Goal: Task Accomplishment & Management: Use online tool/utility

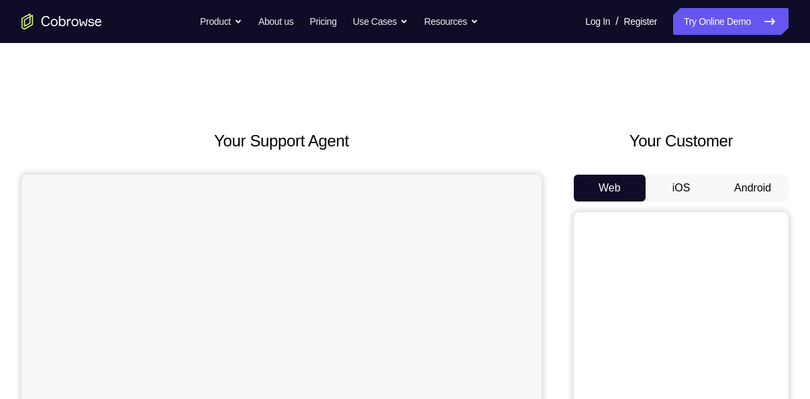
click at [738, 184] on button "Android" at bounding box center [753, 187] width 72 height 27
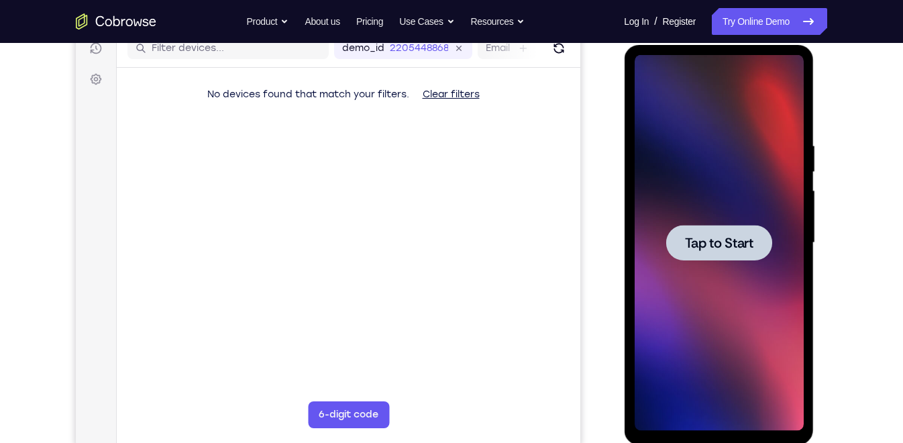
click at [751, 233] on div at bounding box center [719, 243] width 106 height 36
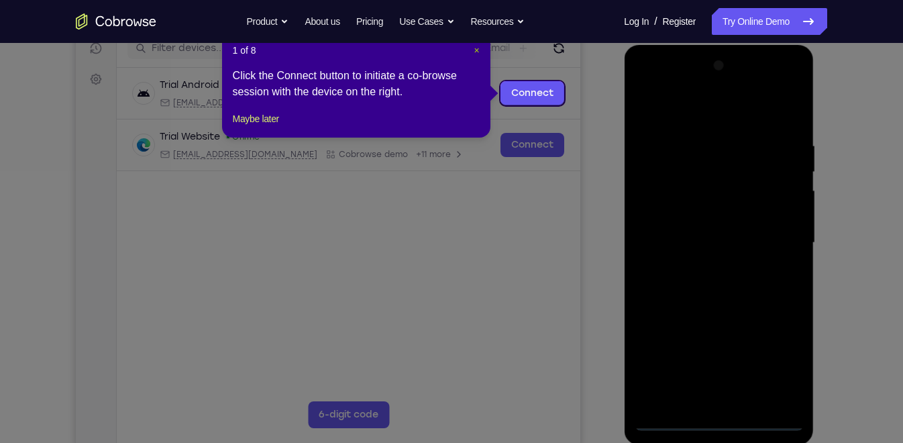
click at [475, 50] on span "×" at bounding box center [476, 50] width 5 height 11
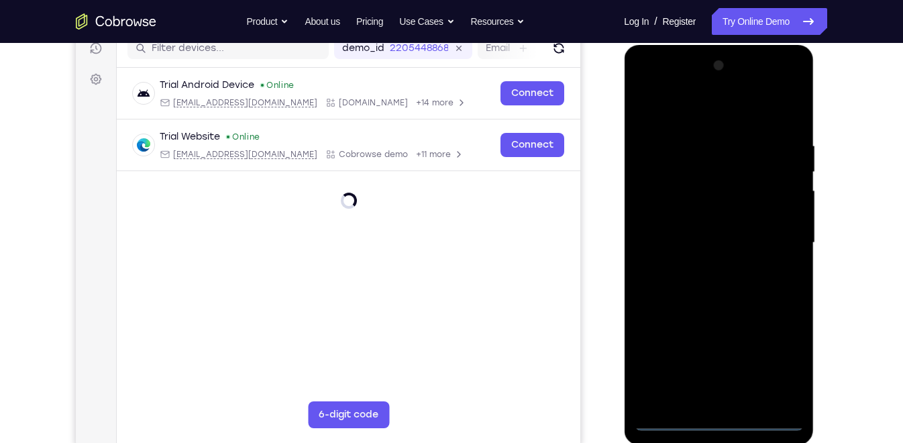
click at [718, 398] on div at bounding box center [718, 243] width 169 height 376
click at [772, 359] on div at bounding box center [718, 243] width 169 height 376
click at [686, 111] on div at bounding box center [718, 243] width 169 height 376
click at [777, 238] on div at bounding box center [718, 243] width 169 height 376
click at [707, 264] on div at bounding box center [718, 243] width 169 height 376
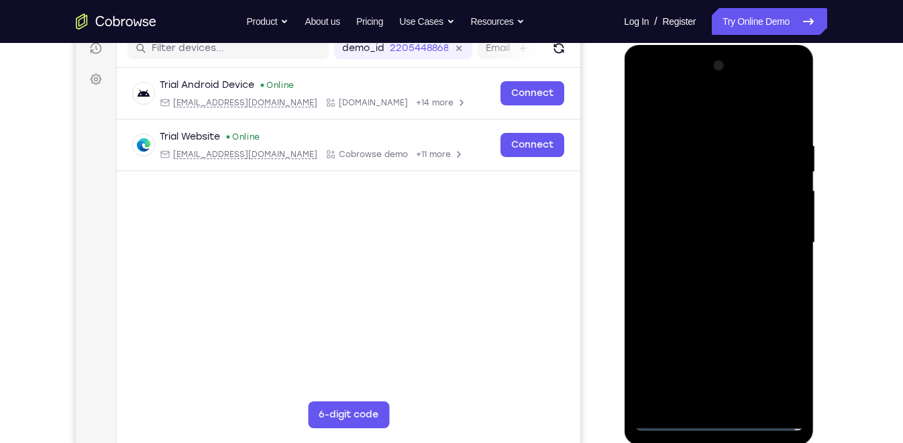
click at [718, 224] on div at bounding box center [718, 243] width 169 height 376
click at [709, 262] on div at bounding box center [718, 243] width 169 height 376
click at [691, 172] on div at bounding box center [718, 243] width 169 height 376
click at [717, 187] on div at bounding box center [718, 243] width 169 height 376
click at [724, 303] on div at bounding box center [718, 243] width 169 height 376
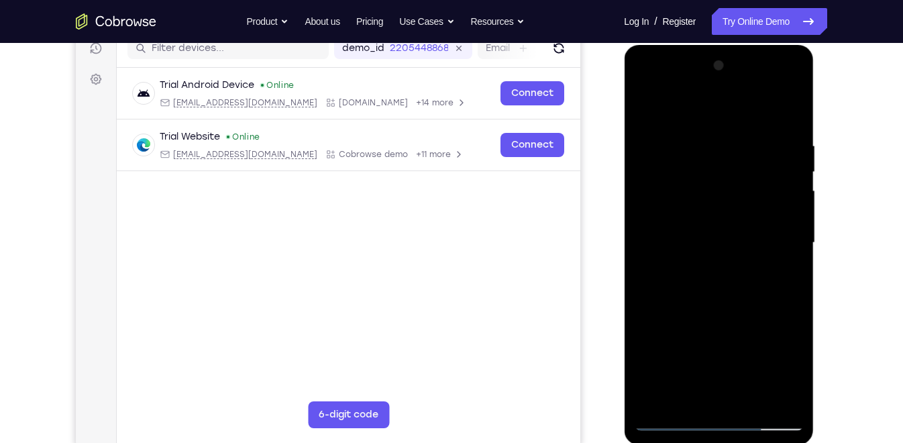
click at [755, 398] on div at bounding box center [718, 243] width 169 height 376
click at [733, 313] on div at bounding box center [718, 243] width 169 height 376
click at [728, 205] on div at bounding box center [718, 243] width 169 height 376
click at [697, 275] on div at bounding box center [718, 243] width 169 height 376
click at [727, 276] on div at bounding box center [718, 243] width 169 height 376
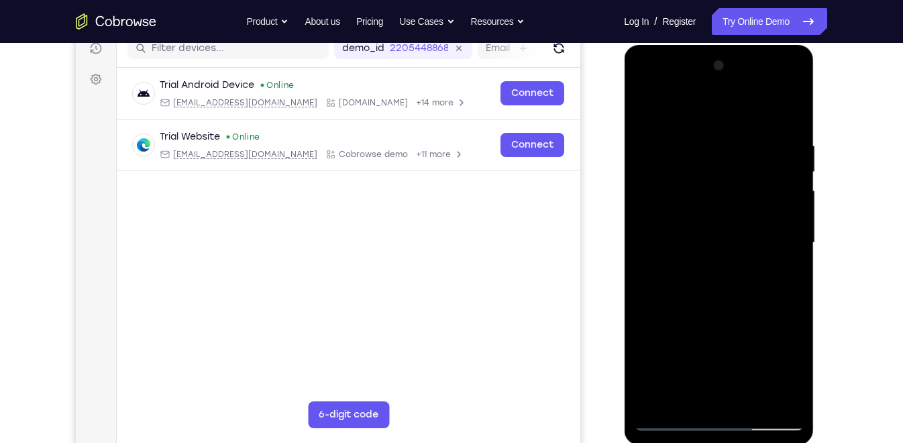
click at [687, 392] on div at bounding box center [718, 243] width 169 height 376
drag, startPoint x: 710, startPoint y: 354, endPoint x: 711, endPoint y: 245, distance: 108.7
click at [711, 245] on div at bounding box center [718, 243] width 169 height 376
drag, startPoint x: 738, startPoint y: 354, endPoint x: 741, endPoint y: 234, distance: 120.2
click at [741, 234] on div at bounding box center [718, 243] width 169 height 376
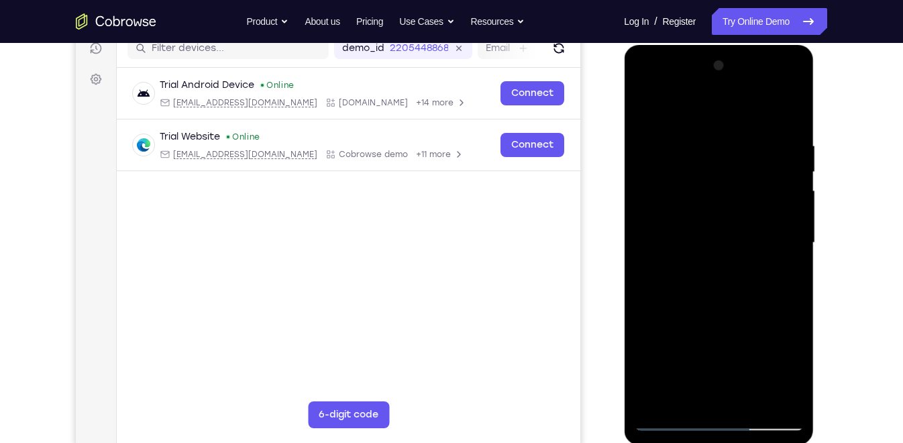
drag, startPoint x: 747, startPoint y: 365, endPoint x: 756, endPoint y: 324, distance: 41.9
click at [756, 324] on div at bounding box center [718, 243] width 169 height 376
click at [797, 348] on div at bounding box center [718, 243] width 169 height 376
click at [782, 264] on div at bounding box center [718, 243] width 169 height 376
click at [766, 181] on div at bounding box center [718, 243] width 169 height 376
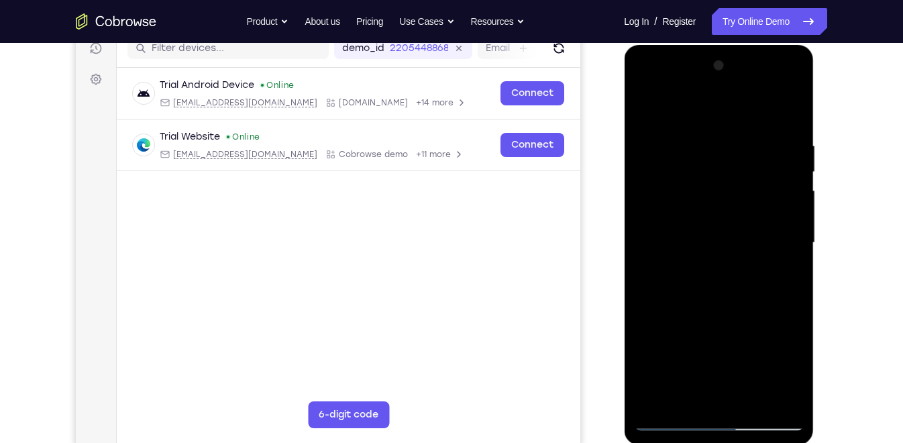
click at [691, 275] on div at bounding box center [718, 243] width 169 height 376
click at [707, 275] on div at bounding box center [718, 243] width 169 height 376
click at [691, 258] on div at bounding box center [718, 243] width 169 height 376
drag, startPoint x: 719, startPoint y: 289, endPoint x: 723, endPoint y: 251, distance: 38.5
click at [723, 251] on div at bounding box center [718, 243] width 169 height 376
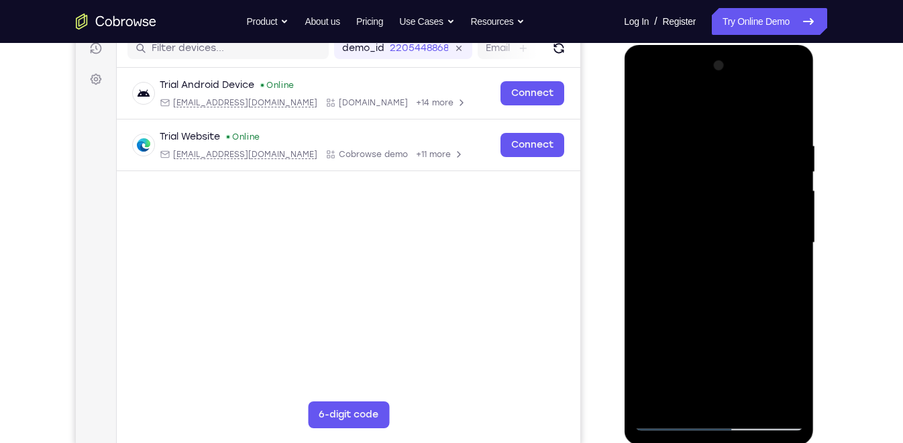
click at [710, 317] on div at bounding box center [718, 243] width 169 height 376
click at [751, 321] on div at bounding box center [718, 243] width 169 height 376
drag, startPoint x: 711, startPoint y: 194, endPoint x: 711, endPoint y: 294, distance: 100.0
click at [711, 294] on div at bounding box center [718, 243] width 169 height 376
click at [766, 208] on div at bounding box center [718, 243] width 169 height 376
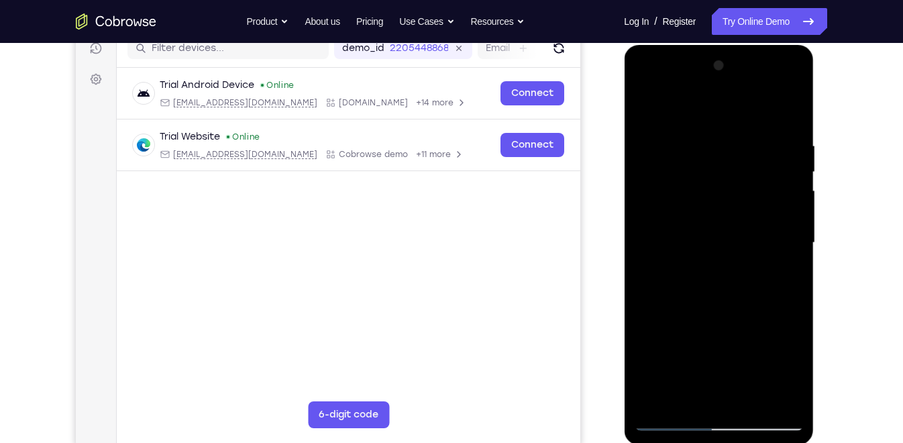
drag, startPoint x: 773, startPoint y: 260, endPoint x: 772, endPoint y: 65, distance: 195.3
click at [772, 65] on div at bounding box center [718, 243] width 169 height 376
click at [666, 390] on div at bounding box center [718, 243] width 169 height 376
click at [701, 269] on div at bounding box center [718, 243] width 169 height 376
click at [704, 275] on div at bounding box center [718, 243] width 169 height 376
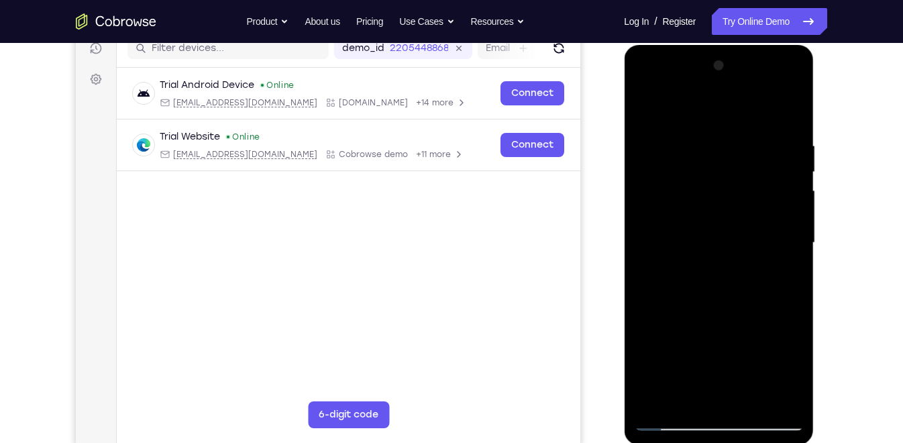
click at [686, 276] on div at bounding box center [718, 243] width 169 height 376
click at [688, 276] on div at bounding box center [718, 243] width 169 height 376
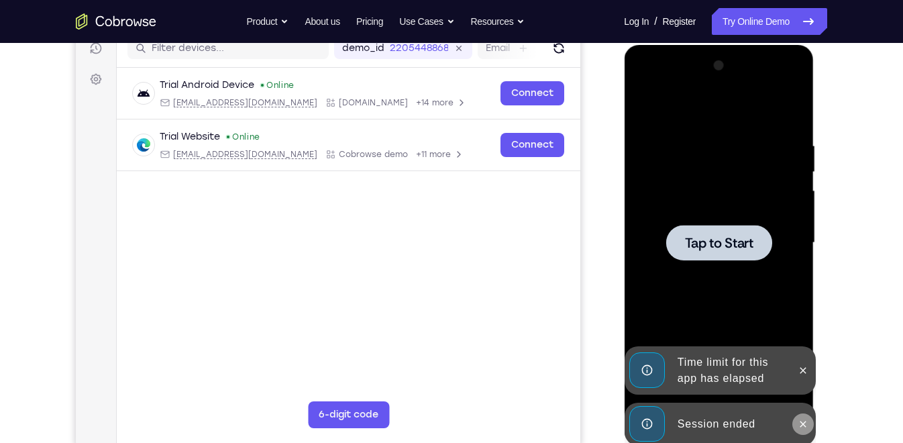
click at [805, 398] on icon at bounding box center [802, 424] width 11 height 11
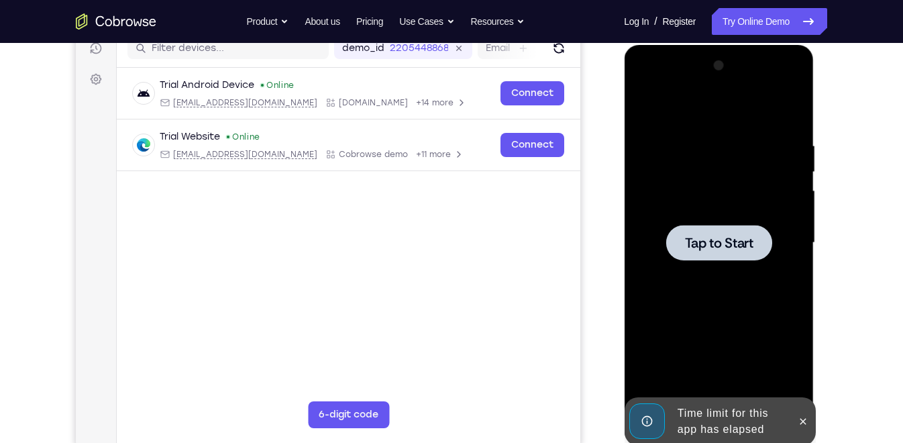
click at [805, 398] on icon at bounding box center [802, 421] width 11 height 11
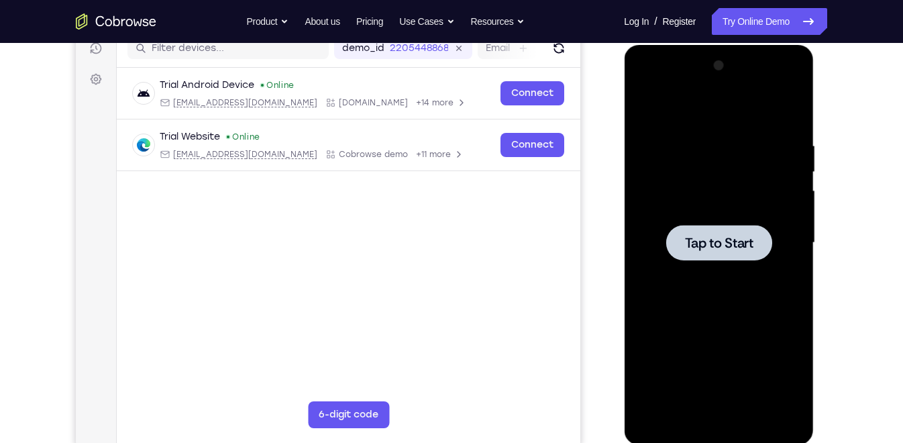
click at [725, 233] on div at bounding box center [719, 243] width 106 height 36
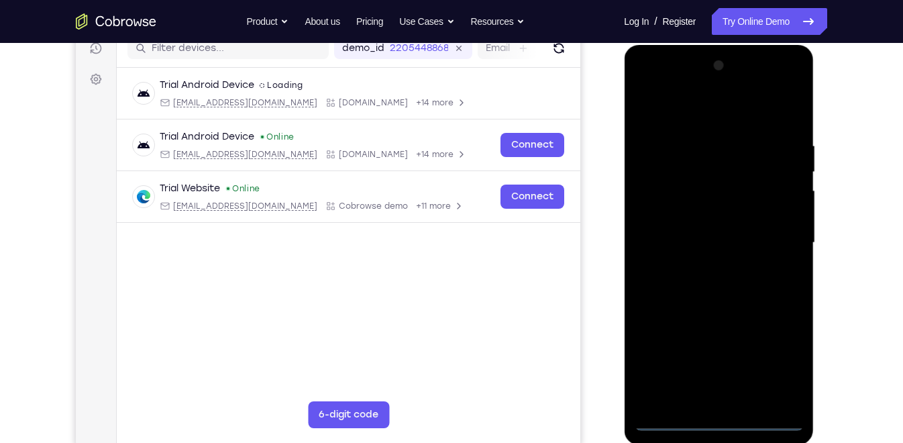
click at [723, 398] on div at bounding box center [718, 243] width 169 height 376
click at [779, 354] on div at bounding box center [718, 243] width 169 height 376
click at [699, 115] on div at bounding box center [718, 243] width 169 height 376
click at [778, 229] on div at bounding box center [718, 243] width 169 height 376
click at [701, 398] on div at bounding box center [718, 243] width 169 height 376
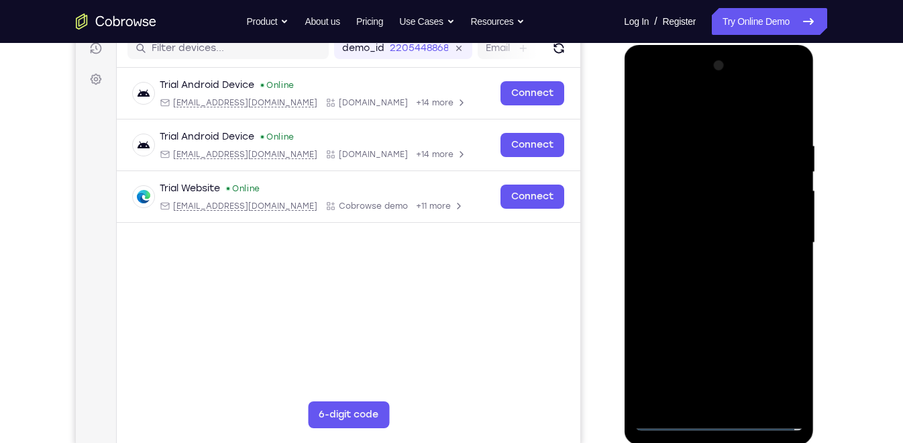
click at [718, 217] on div at bounding box center [718, 243] width 169 height 376
click at [751, 250] on div at bounding box center [718, 243] width 169 height 376
click at [699, 212] on div at bounding box center [718, 243] width 169 height 376
click at [727, 260] on div at bounding box center [718, 243] width 169 height 376
click at [99, 28] on icon "Go to the home page" at bounding box center [116, 21] width 81 height 16
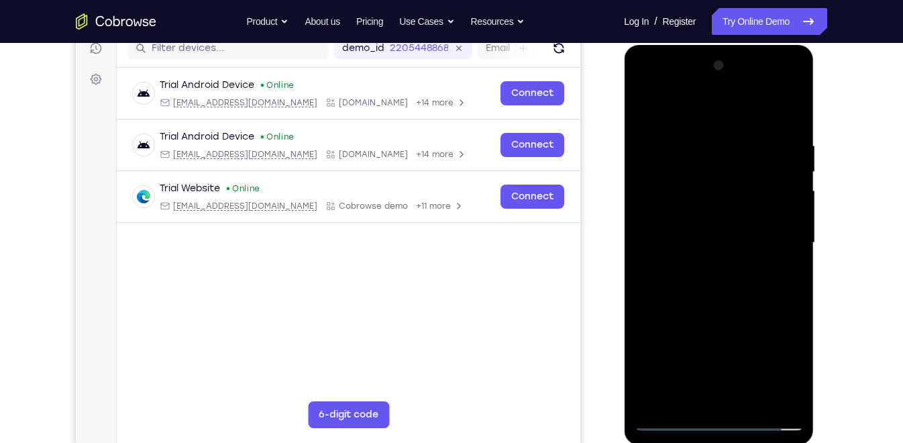
click at [99, 28] on icon "Go to the home page" at bounding box center [116, 21] width 81 height 16
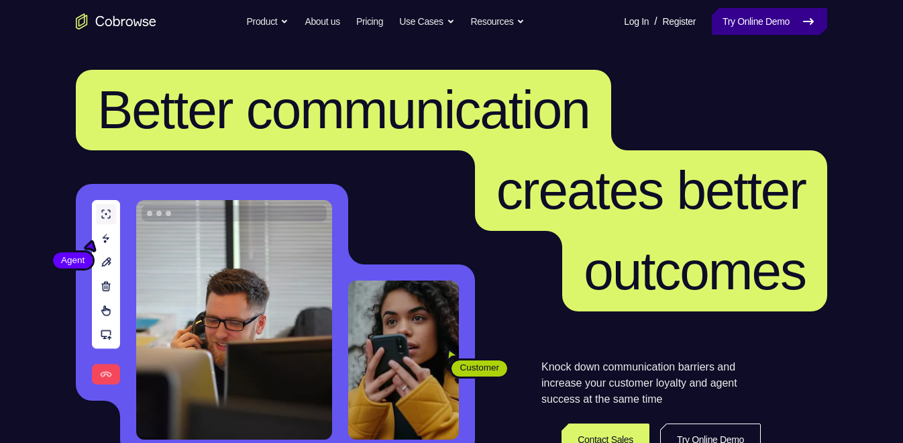
click at [751, 27] on link "Try Online Demo" at bounding box center [769, 21] width 115 height 27
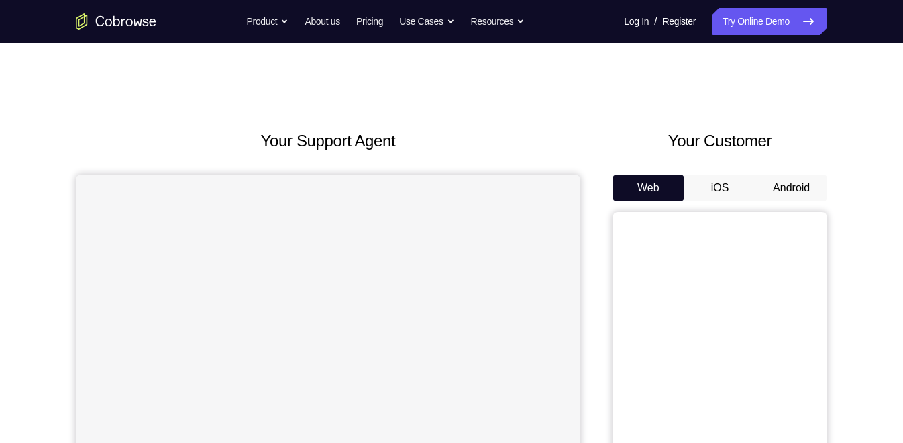
click at [784, 185] on button "Android" at bounding box center [792, 187] width 72 height 27
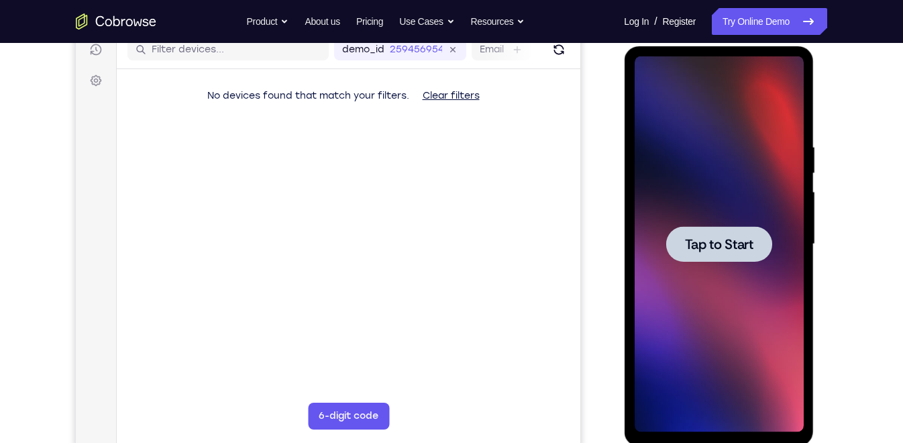
click at [718, 238] on span "Tap to Start" at bounding box center [718, 244] width 68 height 13
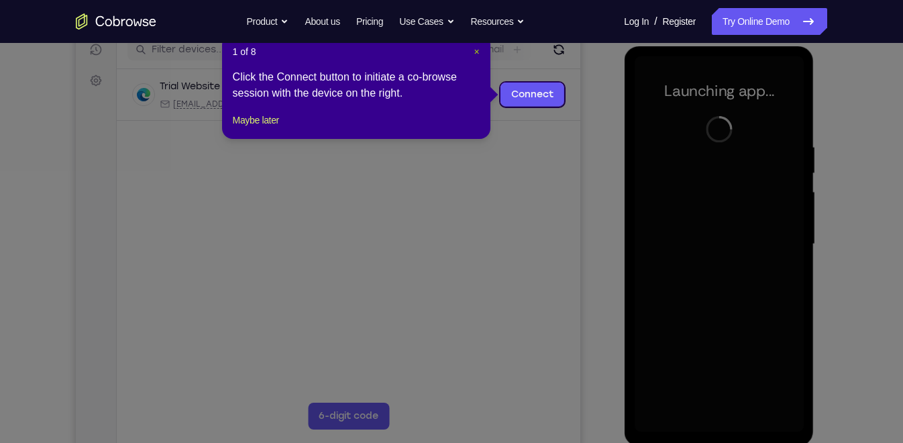
click at [476, 51] on span "×" at bounding box center [476, 51] width 5 height 11
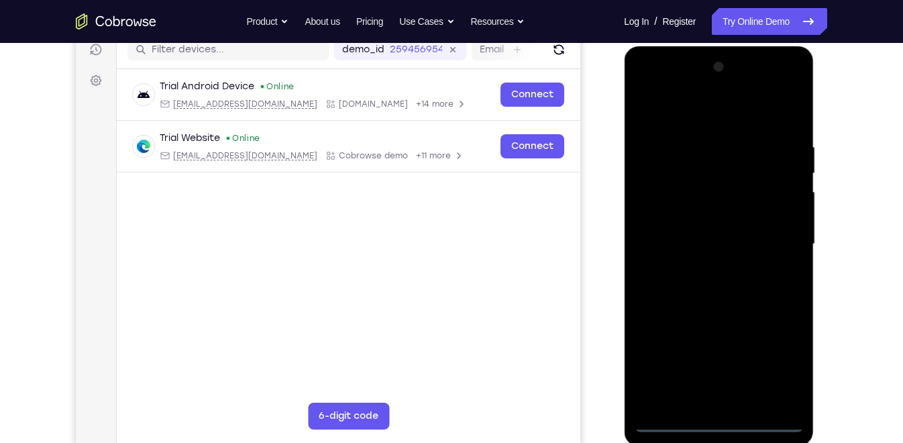
click at [716, 415] on div at bounding box center [718, 244] width 169 height 376
click at [721, 423] on div at bounding box center [718, 244] width 169 height 376
click at [784, 363] on div at bounding box center [718, 244] width 169 height 376
click at [713, 109] on div at bounding box center [718, 244] width 169 height 376
click at [775, 234] on div at bounding box center [718, 244] width 169 height 376
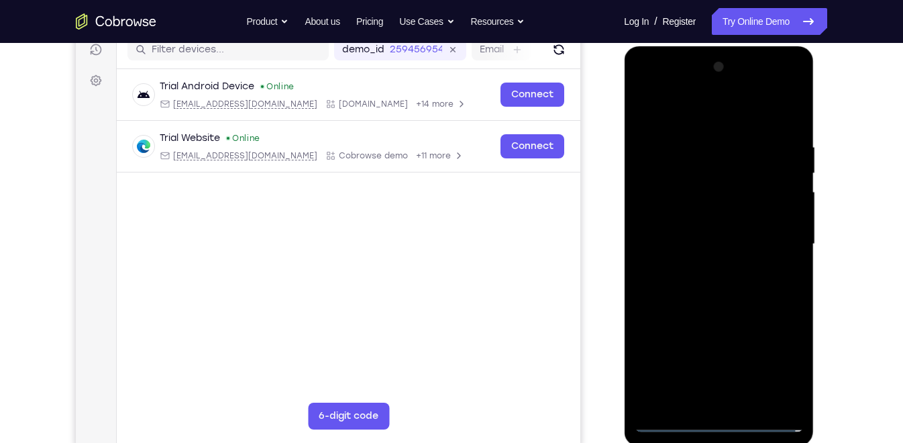
click at [704, 267] on div at bounding box center [718, 244] width 169 height 376
click at [721, 233] on div at bounding box center [718, 244] width 169 height 376
click at [728, 217] on div at bounding box center [718, 244] width 169 height 376
click at [721, 261] on div at bounding box center [718, 244] width 169 height 376
click at [724, 183] on div at bounding box center [718, 244] width 169 height 376
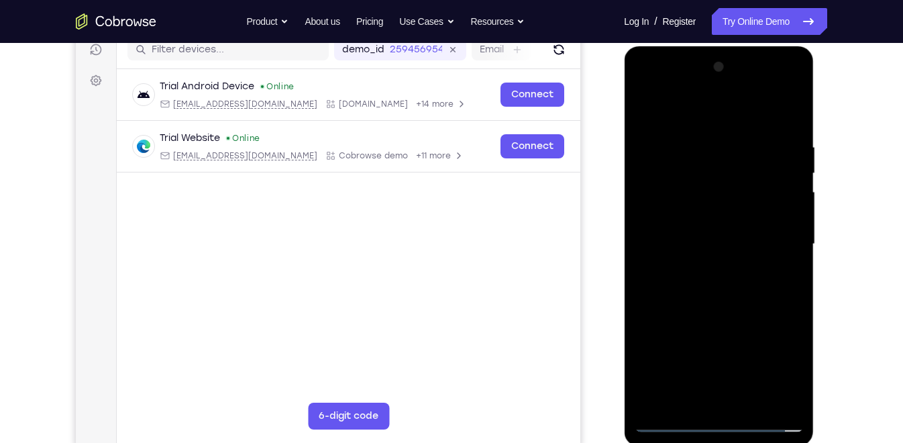
click at [699, 210] on div at bounding box center [718, 244] width 169 height 376
click at [701, 186] on div at bounding box center [718, 244] width 169 height 376
click at [690, 180] on div at bounding box center [718, 244] width 169 height 376
click at [697, 190] on div at bounding box center [718, 244] width 169 height 376
click at [794, 123] on div at bounding box center [718, 244] width 169 height 376
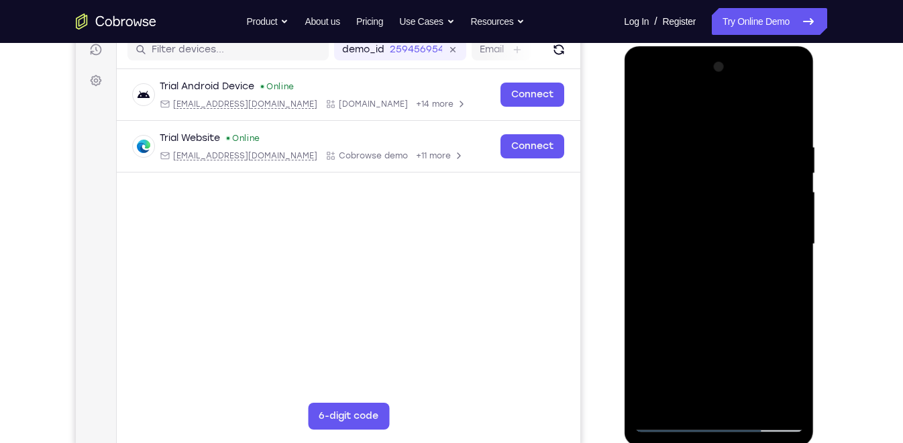
click at [701, 127] on div at bounding box center [718, 244] width 169 height 376
click at [776, 175] on div at bounding box center [718, 244] width 169 height 376
click at [774, 395] on div at bounding box center [718, 244] width 169 height 376
click at [783, 244] on div at bounding box center [718, 244] width 169 height 376
drag, startPoint x: 784, startPoint y: 245, endPoint x: 673, endPoint y: 260, distance: 111.7
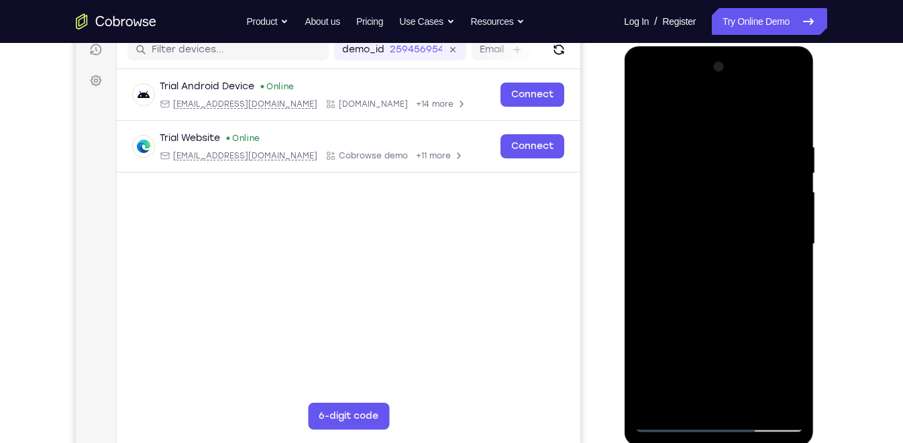
click at [673, 260] on div at bounding box center [718, 244] width 169 height 376
click at [780, 146] on div at bounding box center [718, 244] width 169 height 376
click at [786, 115] on div at bounding box center [718, 244] width 169 height 376
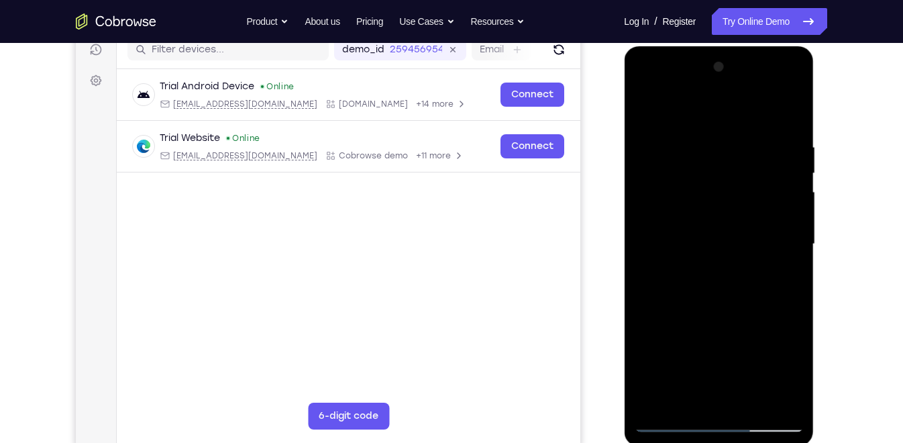
click at [752, 397] on div at bounding box center [718, 244] width 169 height 376
click at [725, 315] on div at bounding box center [718, 244] width 169 height 376
click at [718, 208] on div at bounding box center [718, 244] width 169 height 376
drag, startPoint x: 709, startPoint y: 245, endPoint x: 701, endPoint y: 401, distance: 156.5
click at [701, 401] on div at bounding box center [718, 244] width 169 height 376
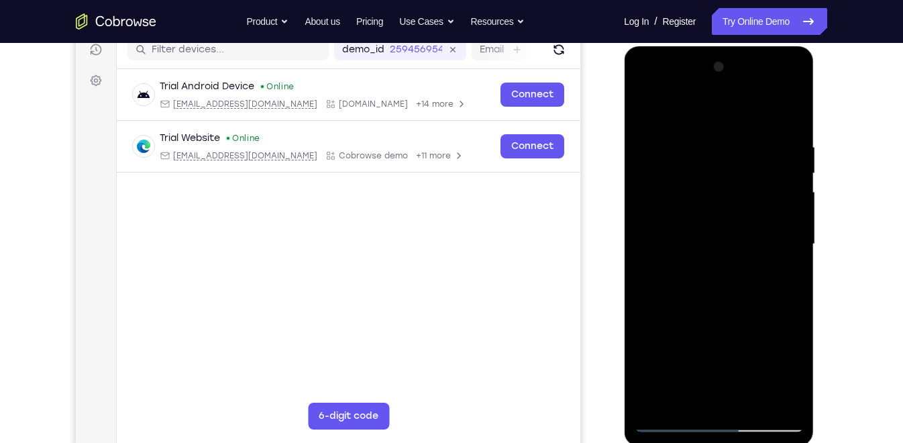
drag, startPoint x: 728, startPoint y: 198, endPoint x: 725, endPoint y: 263, distance: 65.2
click at [725, 263] on div at bounding box center [718, 244] width 169 height 376
drag, startPoint x: 732, startPoint y: 287, endPoint x: 727, endPoint y: 101, distance: 186.6
click at [727, 101] on div at bounding box center [718, 244] width 169 height 376
drag, startPoint x: 715, startPoint y: 254, endPoint x: 706, endPoint y: 91, distance: 162.7
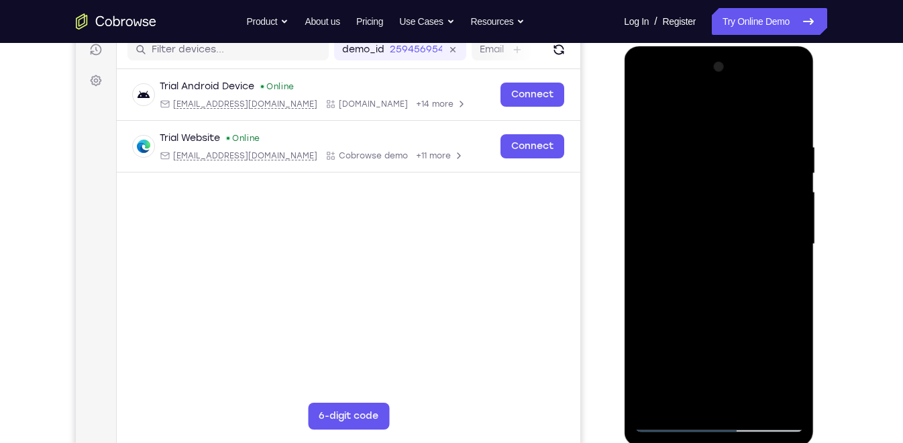
click at [706, 91] on div at bounding box center [718, 244] width 169 height 376
click at [646, 109] on div at bounding box center [718, 244] width 169 height 376
click at [673, 422] on div at bounding box center [718, 244] width 169 height 376
drag, startPoint x: 704, startPoint y: 332, endPoint x: 706, endPoint y: 241, distance: 91.3
click at [706, 241] on div at bounding box center [718, 244] width 169 height 376
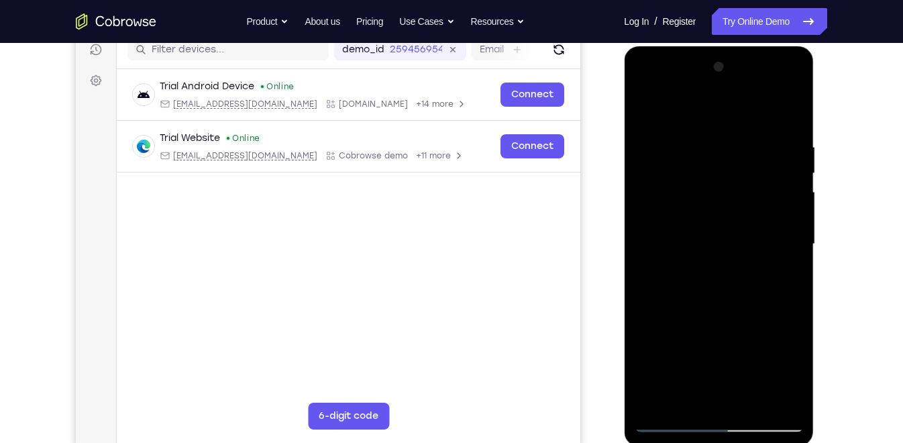
click at [644, 110] on div at bounding box center [718, 244] width 169 height 376
drag, startPoint x: 726, startPoint y: 368, endPoint x: 727, endPoint y: 148, distance: 220.1
click at [727, 148] on div at bounding box center [718, 244] width 169 height 376
drag, startPoint x: 727, startPoint y: 328, endPoint x: 736, endPoint y: 135, distance: 193.5
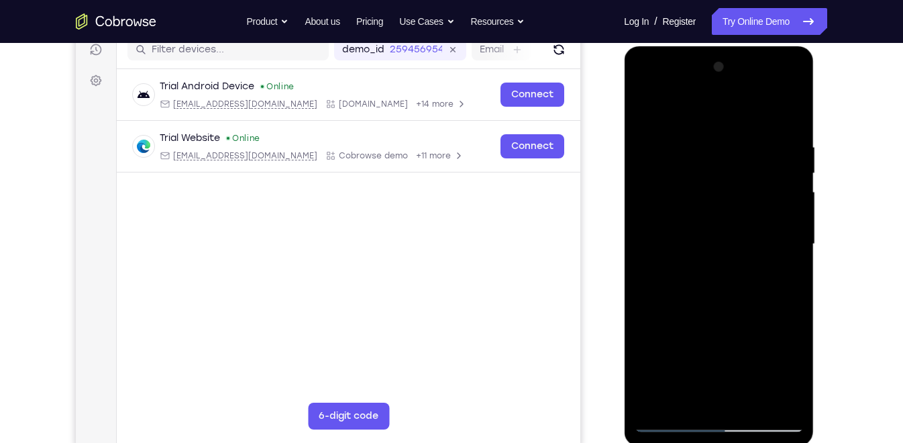
click at [736, 135] on div at bounding box center [718, 244] width 169 height 376
drag, startPoint x: 729, startPoint y: 262, endPoint x: 744, endPoint y: 33, distance: 230.0
click at [744, 46] on html "Online web based iOS Simulators and Android Emulators. Run iPhone, iPad, Mobile…" at bounding box center [719, 247] width 191 height 403
drag, startPoint x: 697, startPoint y: 309, endPoint x: 699, endPoint y: 211, distance: 97.3
click at [699, 211] on div at bounding box center [718, 244] width 169 height 376
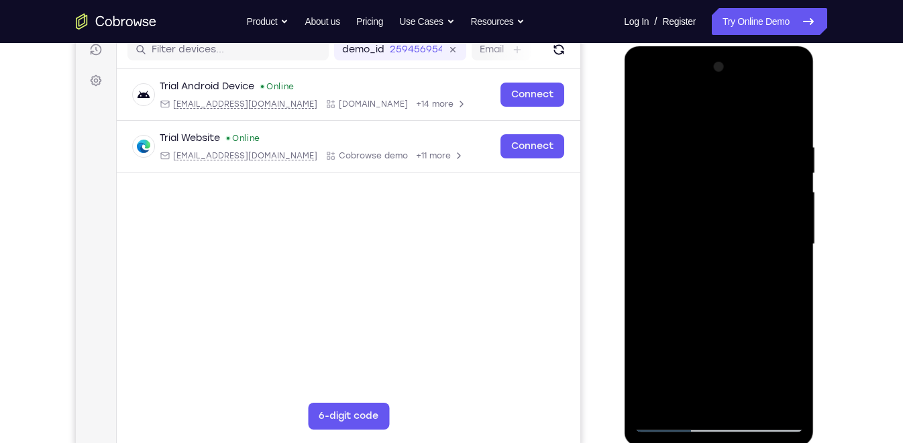
drag, startPoint x: 716, startPoint y: 292, endPoint x: 706, endPoint y: 123, distance: 169.4
click at [706, 123] on div at bounding box center [718, 244] width 169 height 376
drag, startPoint x: 734, startPoint y: 318, endPoint x: 733, endPoint y: 92, distance: 226.1
click at [733, 92] on div at bounding box center [718, 244] width 169 height 376
drag, startPoint x: 723, startPoint y: 318, endPoint x: 733, endPoint y: 164, distance: 154.7
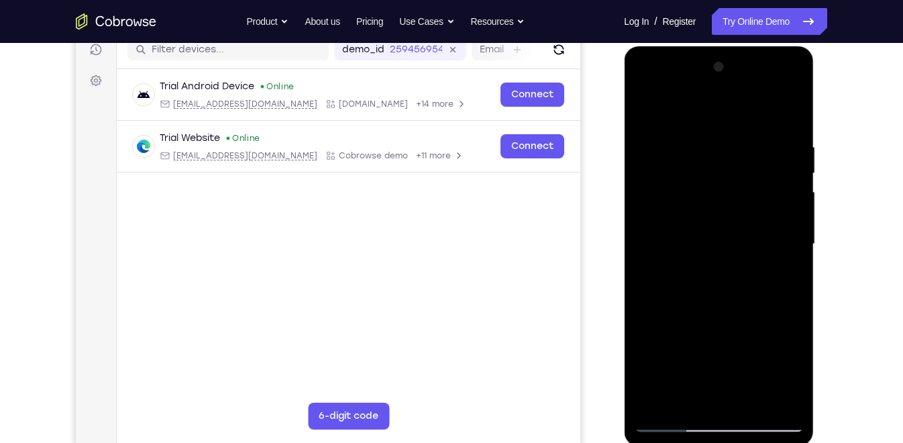
click at [733, 164] on div at bounding box center [718, 244] width 169 height 376
drag, startPoint x: 737, startPoint y: 303, endPoint x: 728, endPoint y: 102, distance: 200.9
click at [728, 102] on div at bounding box center [718, 244] width 169 height 376
drag, startPoint x: 729, startPoint y: 246, endPoint x: 733, endPoint y: 62, distance: 183.2
click at [733, 62] on div at bounding box center [718, 244] width 169 height 376
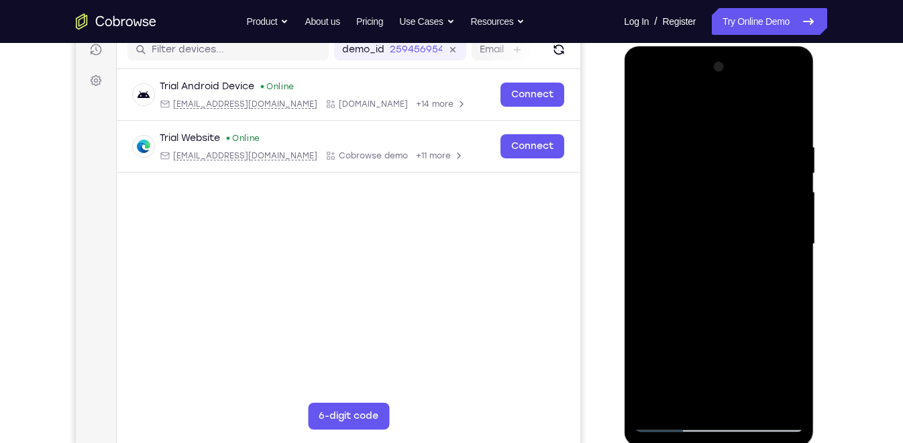
drag, startPoint x: 725, startPoint y: 305, endPoint x: 730, endPoint y: 343, distance: 37.9
click at [730, 343] on div at bounding box center [718, 244] width 169 height 376
drag, startPoint x: 733, startPoint y: 319, endPoint x: 733, endPoint y: 350, distance: 30.9
click at [733, 350] on div at bounding box center [718, 244] width 169 height 376
click at [794, 276] on div at bounding box center [718, 244] width 169 height 376
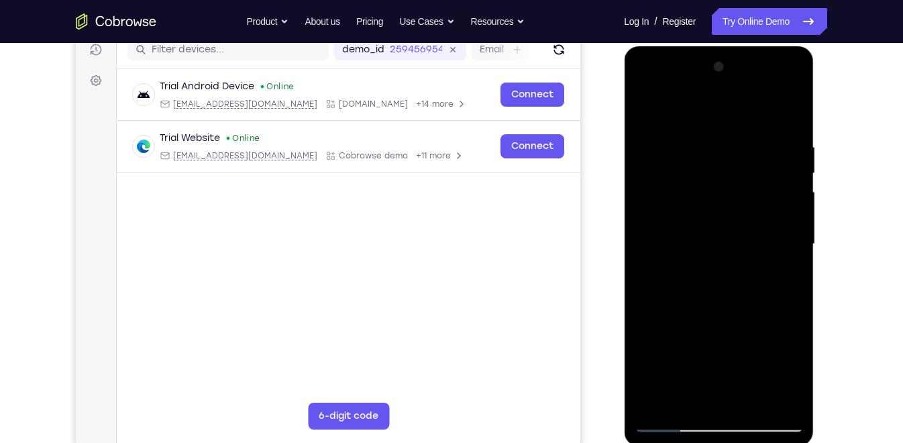
click at [794, 276] on div at bounding box center [718, 244] width 169 height 376
click at [794, 278] on div at bounding box center [718, 244] width 169 height 376
drag, startPoint x: 739, startPoint y: 320, endPoint x: 735, endPoint y: 138, distance: 182.6
click at [735, 138] on div at bounding box center [718, 244] width 169 height 376
drag, startPoint x: 736, startPoint y: 310, endPoint x: 733, endPoint y: 133, distance: 177.2
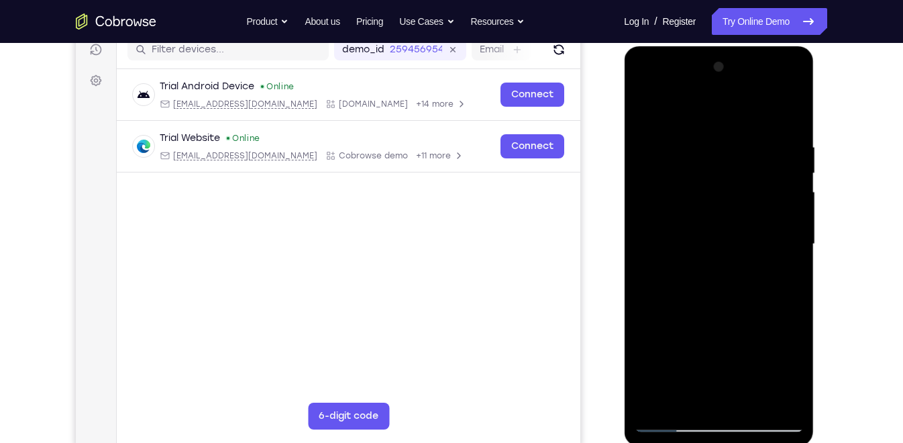
click at [733, 133] on div at bounding box center [718, 244] width 169 height 376
drag, startPoint x: 754, startPoint y: 331, endPoint x: 753, endPoint y: 133, distance: 198.6
click at [753, 133] on div at bounding box center [718, 244] width 169 height 376
drag, startPoint x: 678, startPoint y: 282, endPoint x: 685, endPoint y: 201, distance: 82.1
click at [685, 201] on div at bounding box center [718, 244] width 169 height 376
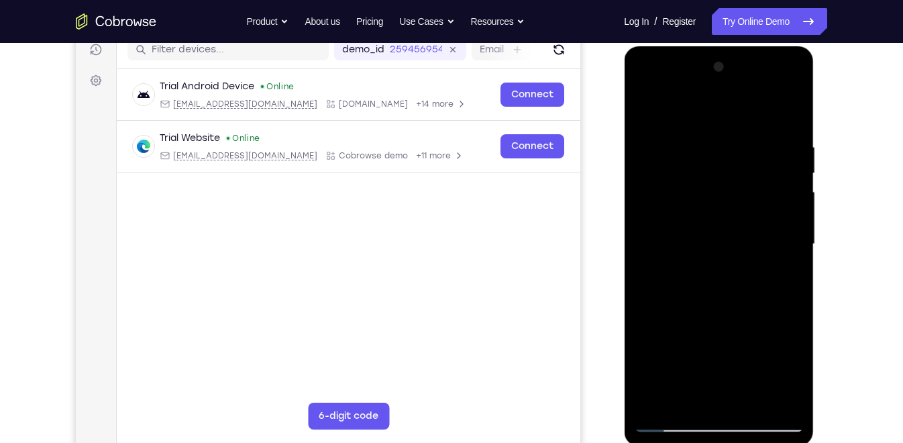
drag, startPoint x: 711, startPoint y: 252, endPoint x: 720, endPoint y: 187, distance: 65.0
click at [720, 187] on div at bounding box center [718, 244] width 169 height 376
drag, startPoint x: 713, startPoint y: 265, endPoint x: 762, endPoint y: 30, distance: 240.6
click at [762, 46] on html "Online web based iOS Simulators and Android Emulators. Run iPhone, iPad, Mobile…" at bounding box center [719, 247] width 191 height 403
drag, startPoint x: 724, startPoint y: 276, endPoint x: 727, endPoint y: 31, distance: 245.6
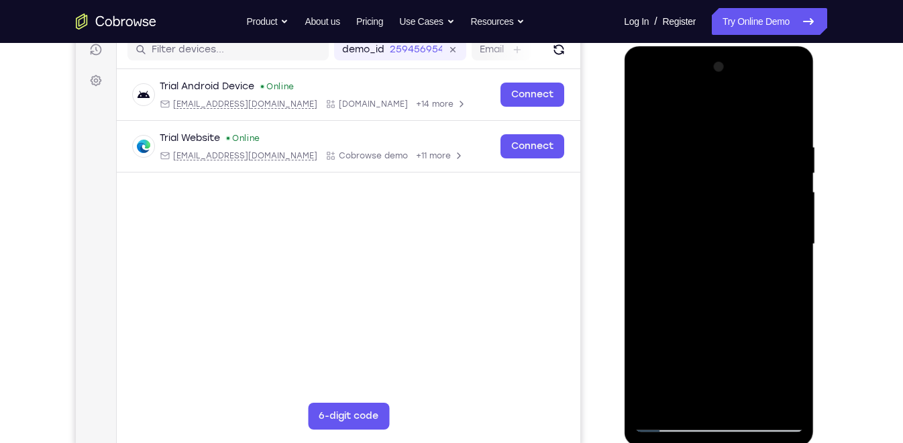
click at [727, 46] on html "Online web based iOS Simulators and Android Emulators. Run iPhone, iPad, Mobile…" at bounding box center [719, 247] width 191 height 403
drag, startPoint x: 728, startPoint y: 276, endPoint x: 723, endPoint y: 44, distance: 232.9
click at [723, 46] on html "Online web based iOS Simulators and Android Emulators. Run iPhone, iPad, Mobile…" at bounding box center [719, 247] width 191 height 403
click at [749, 399] on div at bounding box center [718, 244] width 169 height 376
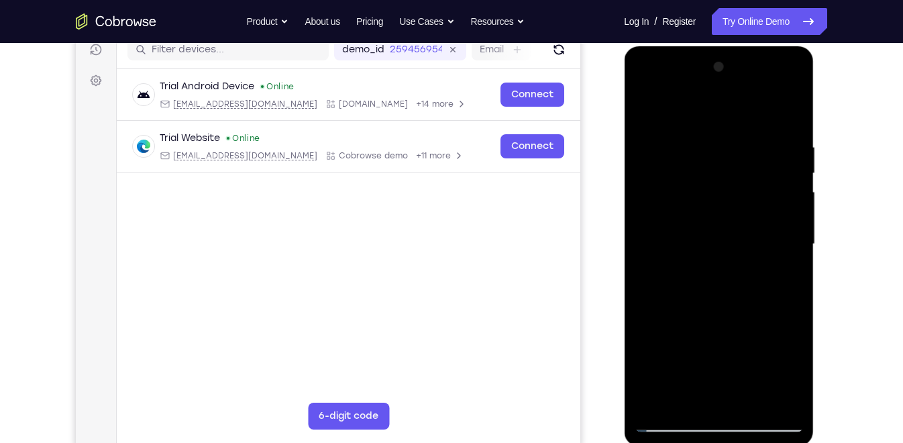
click at [671, 417] on div at bounding box center [718, 244] width 169 height 376
click at [647, 107] on div at bounding box center [718, 244] width 169 height 376
click at [703, 205] on div at bounding box center [718, 244] width 169 height 376
click at [705, 391] on div at bounding box center [718, 244] width 169 height 376
click at [641, 108] on div at bounding box center [718, 244] width 169 height 376
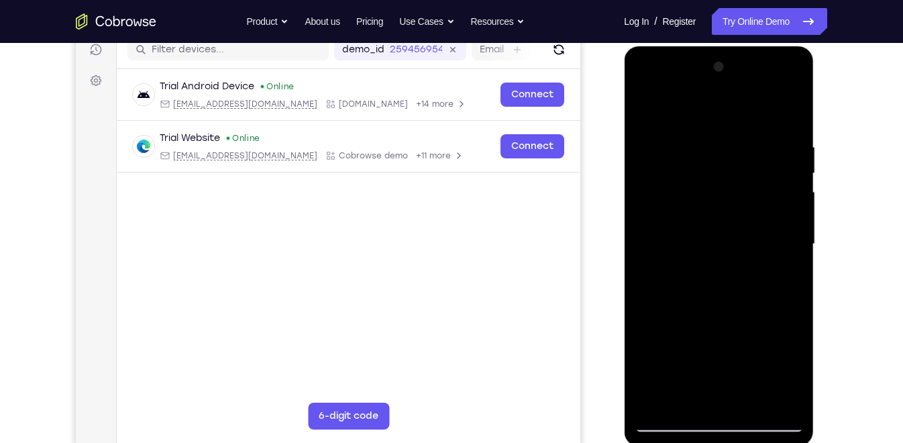
click at [646, 104] on div at bounding box center [718, 244] width 169 height 376
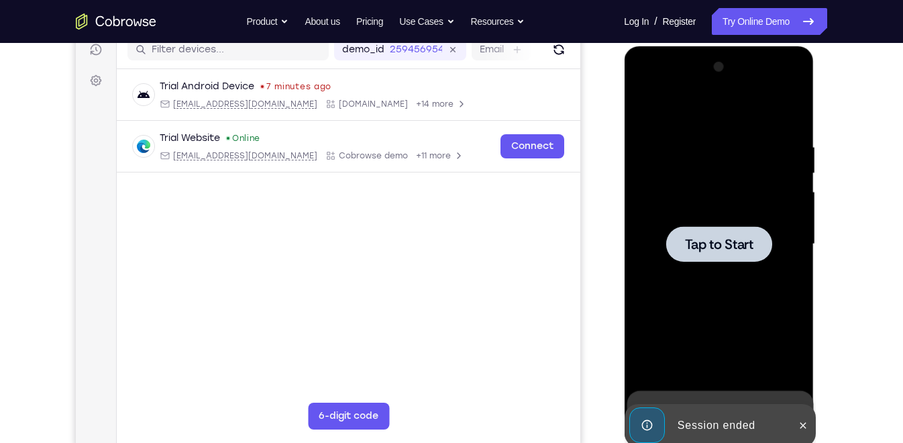
click at [691, 219] on div at bounding box center [718, 244] width 169 height 376
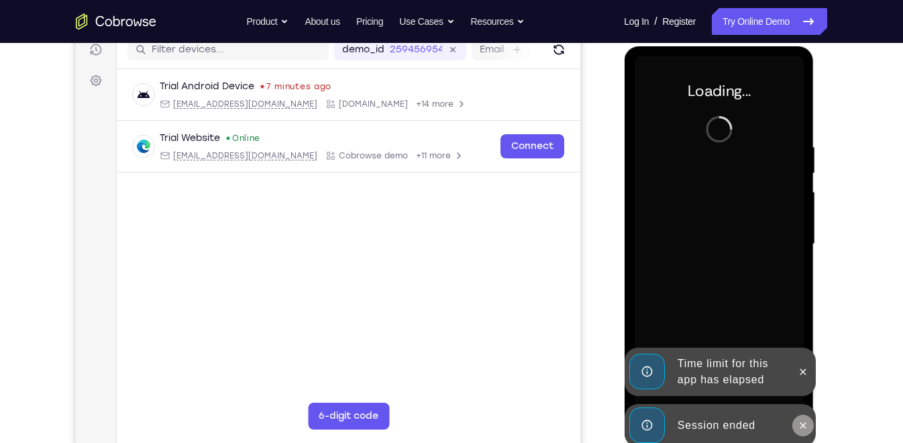
click at [802, 426] on icon at bounding box center [803, 425] width 6 height 6
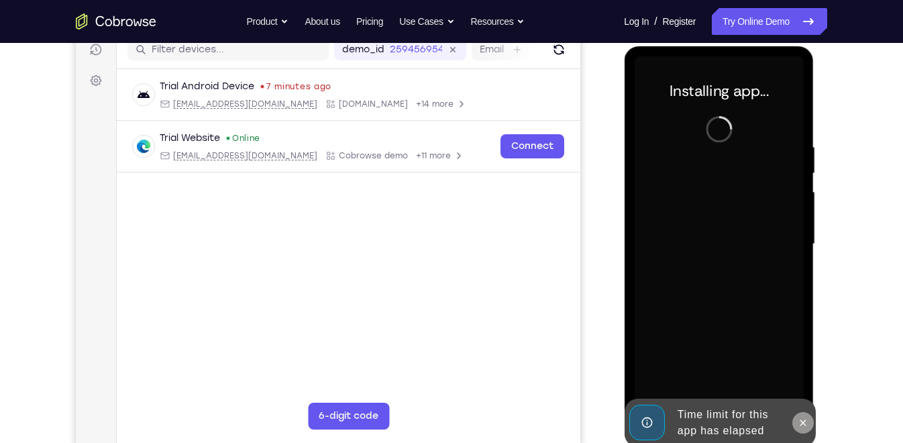
click at [801, 415] on button at bounding box center [802, 422] width 21 height 21
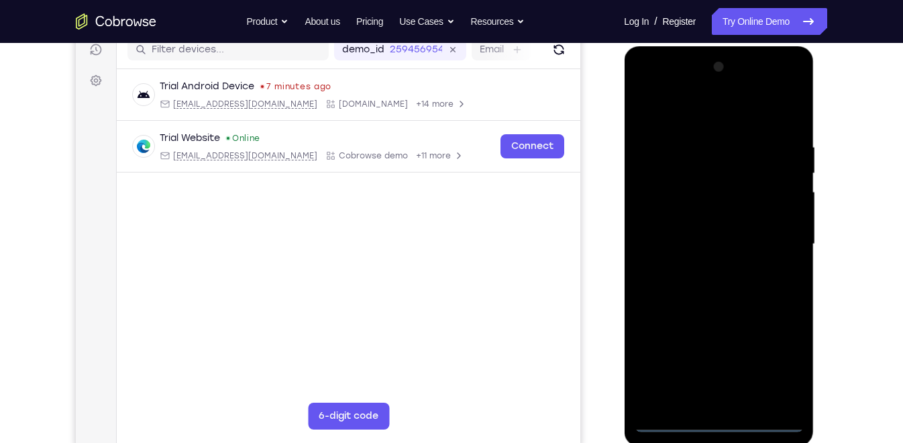
click at [720, 426] on div at bounding box center [718, 244] width 169 height 376
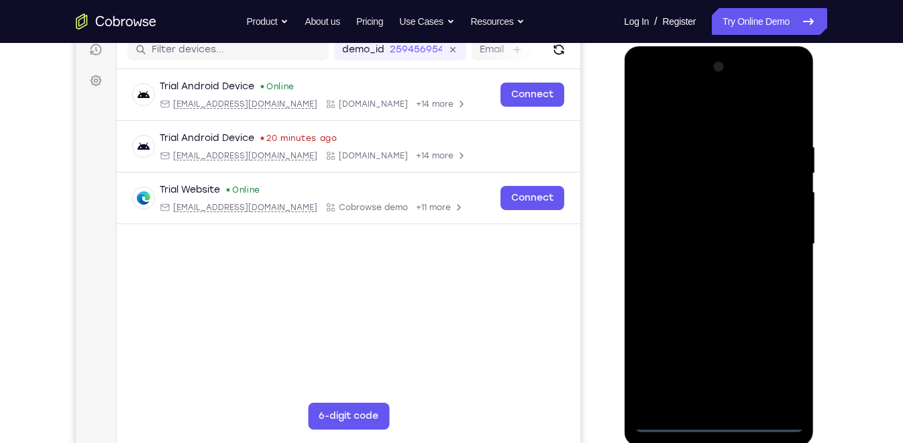
click at [771, 364] on div at bounding box center [718, 244] width 169 height 376
click at [716, 111] on div at bounding box center [718, 244] width 169 height 376
click at [778, 231] on div at bounding box center [718, 244] width 169 height 376
click at [707, 264] on div at bounding box center [718, 244] width 169 height 376
click at [716, 213] on div at bounding box center [718, 244] width 169 height 376
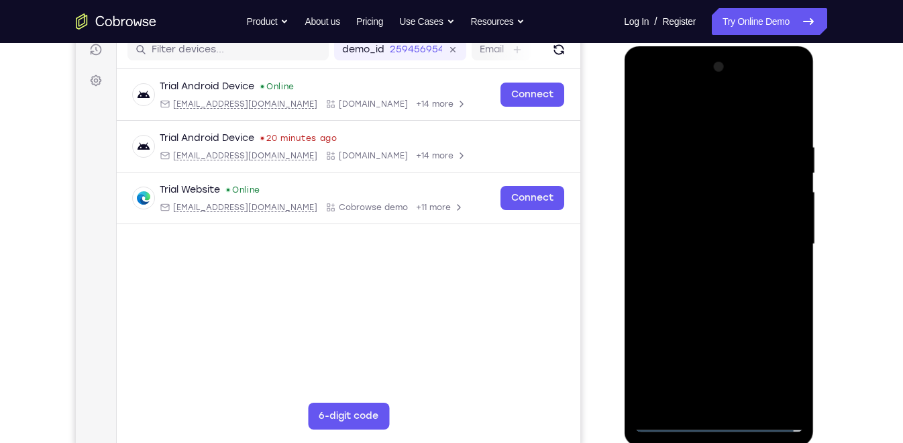
click at [716, 227] on div at bounding box center [718, 244] width 169 height 376
click at [720, 262] on div at bounding box center [718, 244] width 169 height 376
click at [719, 181] on div at bounding box center [718, 244] width 169 height 376
click at [696, 189] on div at bounding box center [718, 244] width 169 height 376
click at [745, 305] on div at bounding box center [718, 244] width 169 height 376
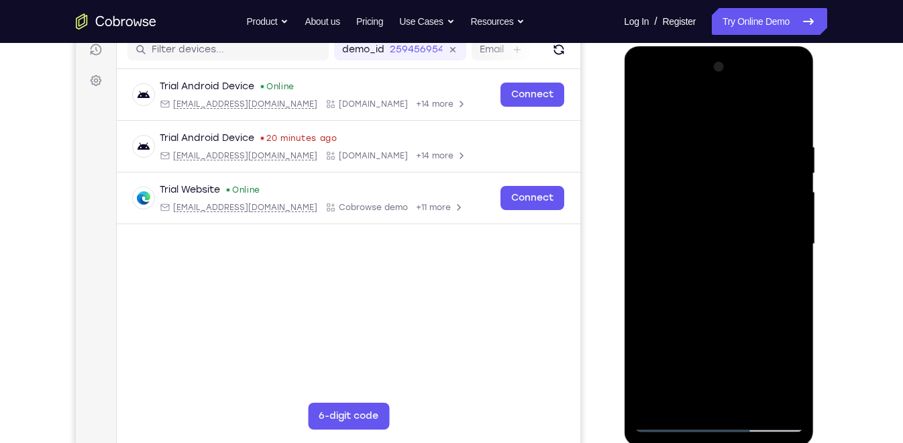
drag, startPoint x: 757, startPoint y: 338, endPoint x: 745, endPoint y: 237, distance: 101.4
click at [745, 237] on div at bounding box center [718, 244] width 169 height 376
drag, startPoint x: 738, startPoint y: 305, endPoint x: 725, endPoint y: 106, distance: 199.7
click at [725, 106] on div at bounding box center [718, 244] width 169 height 376
drag, startPoint x: 755, startPoint y: 290, endPoint x: 741, endPoint y: 112, distance: 178.4
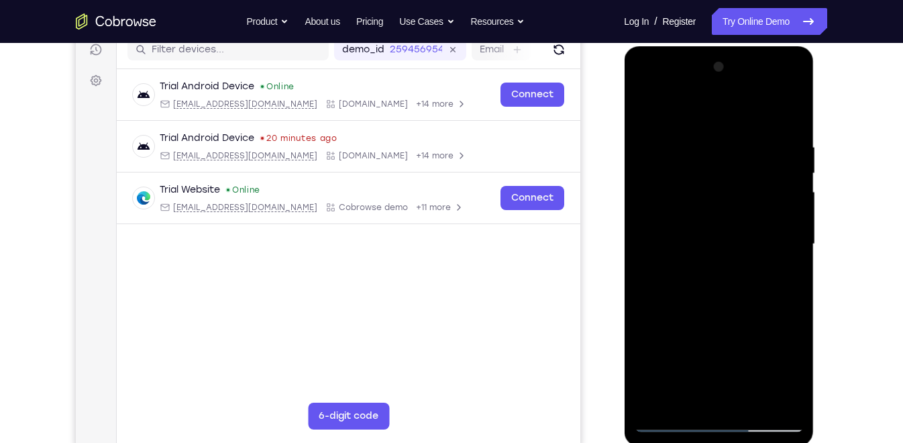
click at [741, 112] on div at bounding box center [718, 244] width 169 height 376
click at [747, 399] on div at bounding box center [718, 244] width 169 height 376
click at [715, 313] on div at bounding box center [718, 244] width 169 height 376
click at [721, 265] on div at bounding box center [718, 244] width 169 height 376
drag, startPoint x: 715, startPoint y: 311, endPoint x: 705, endPoint y: 181, distance: 131.2
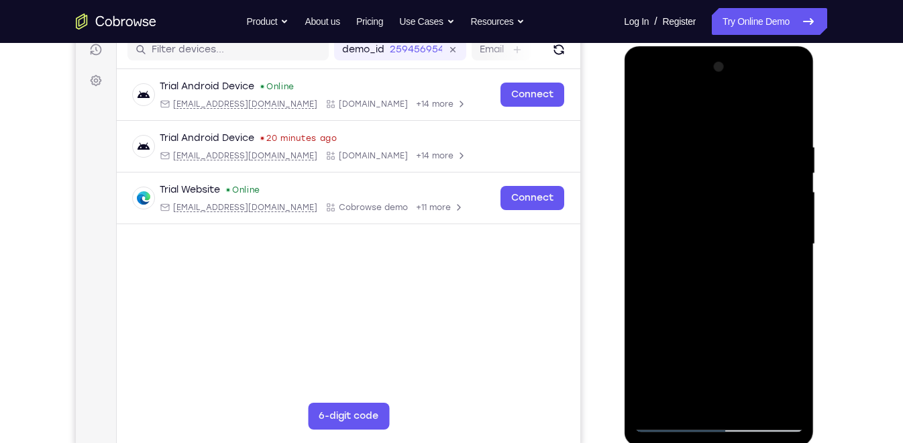
click at [705, 181] on div at bounding box center [718, 244] width 169 height 376
click at [646, 113] on div at bounding box center [718, 244] width 169 height 376
click at [705, 210] on div at bounding box center [718, 244] width 169 height 376
click at [646, 112] on div at bounding box center [718, 244] width 169 height 376
click at [659, 148] on div at bounding box center [718, 244] width 169 height 376
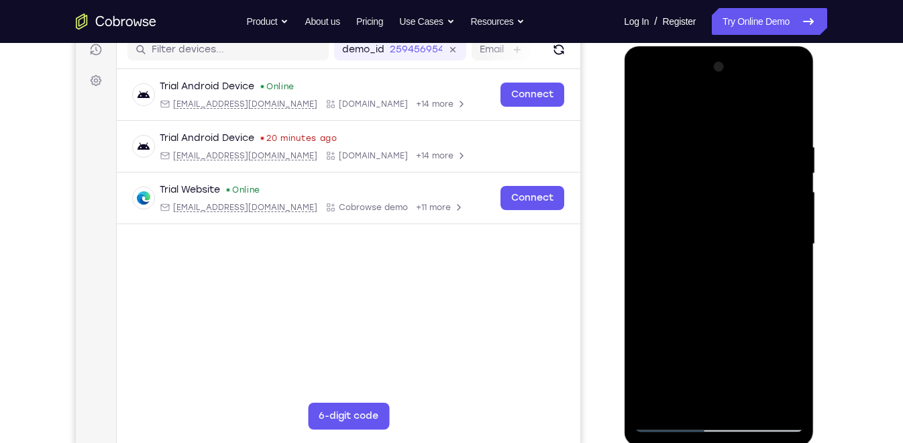
click at [722, 395] on div at bounding box center [718, 244] width 169 height 376
click at [657, 145] on div at bounding box center [718, 244] width 169 height 376
click at [719, 160] on div at bounding box center [718, 244] width 169 height 376
click at [684, 395] on div at bounding box center [718, 244] width 169 height 376
drag, startPoint x: 729, startPoint y: 366, endPoint x: 737, endPoint y: 263, distance: 103.6
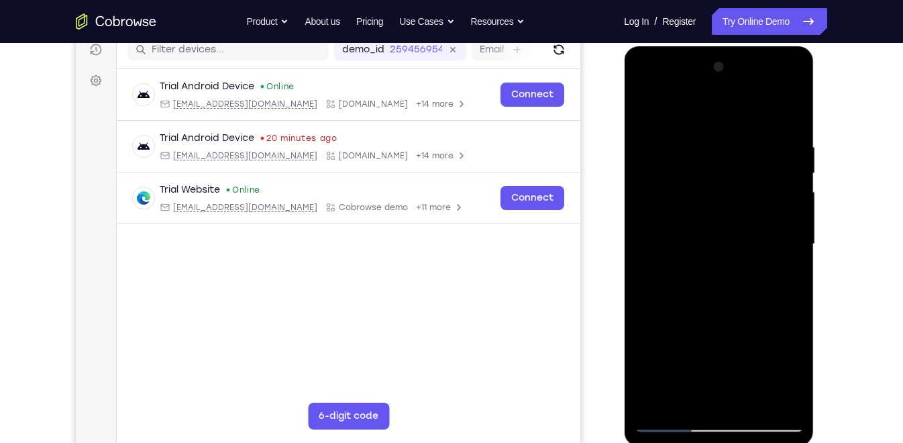
click at [737, 263] on div at bounding box center [718, 244] width 169 height 376
drag, startPoint x: 723, startPoint y: 355, endPoint x: 728, endPoint y: 328, distance: 27.4
click at [728, 328] on div at bounding box center [718, 244] width 169 height 376
drag, startPoint x: 713, startPoint y: 348, endPoint x: 727, endPoint y: 317, distance: 33.7
click at [727, 317] on div at bounding box center [718, 244] width 169 height 376
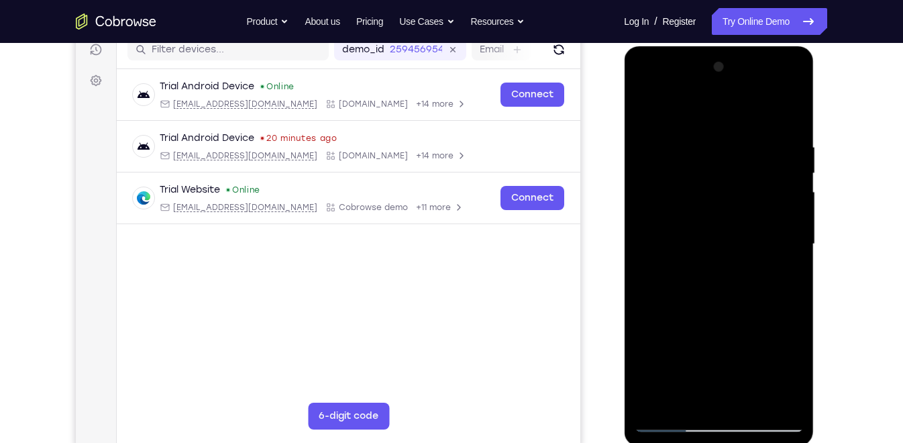
click at [685, 361] on div at bounding box center [718, 244] width 169 height 376
click at [785, 111] on div at bounding box center [718, 244] width 169 height 376
drag, startPoint x: 698, startPoint y: 284, endPoint x: 701, endPoint y: 357, distance: 73.2
click at [701, 357] on div at bounding box center [718, 244] width 169 height 376
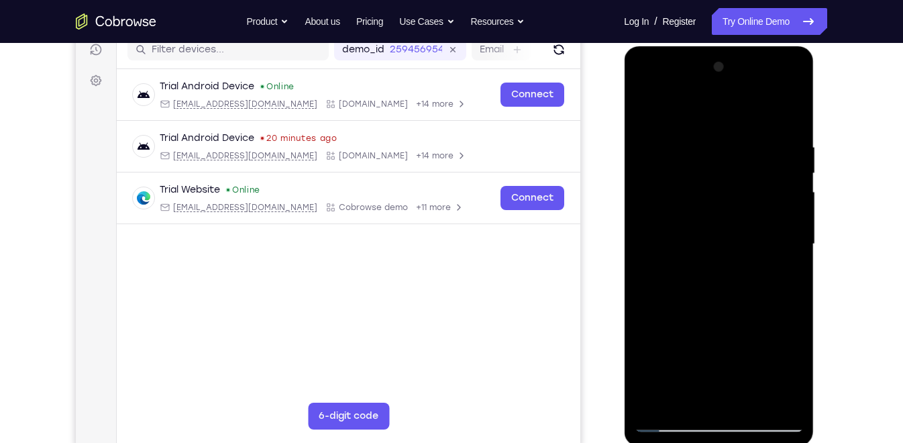
click at [698, 205] on div at bounding box center [718, 244] width 169 height 376
click at [670, 393] on div at bounding box center [718, 244] width 169 height 376
click at [684, 391] on div at bounding box center [718, 244] width 169 height 376
click at [644, 109] on div at bounding box center [718, 244] width 169 height 376
click at [714, 201] on div at bounding box center [718, 244] width 169 height 376
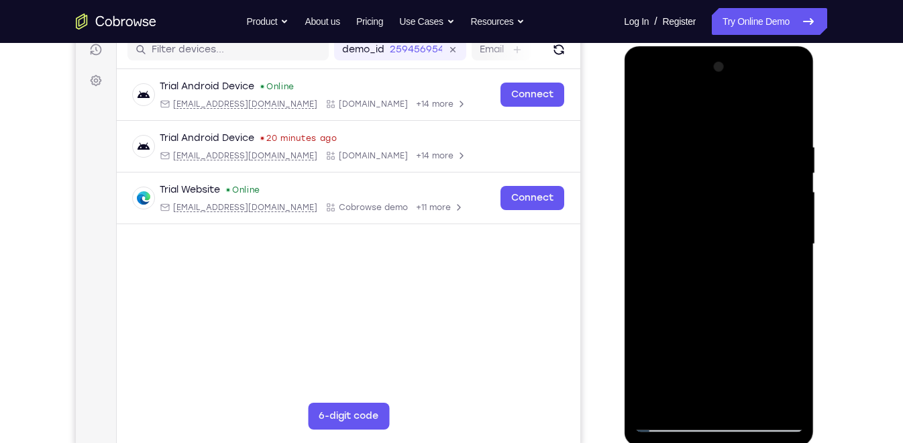
click at [790, 376] on div at bounding box center [718, 244] width 169 height 376
click at [681, 398] on div at bounding box center [718, 244] width 169 height 376
click at [757, 350] on div at bounding box center [718, 244] width 169 height 376
click at [646, 110] on div at bounding box center [718, 244] width 169 height 376
click at [650, 107] on div at bounding box center [718, 244] width 169 height 376
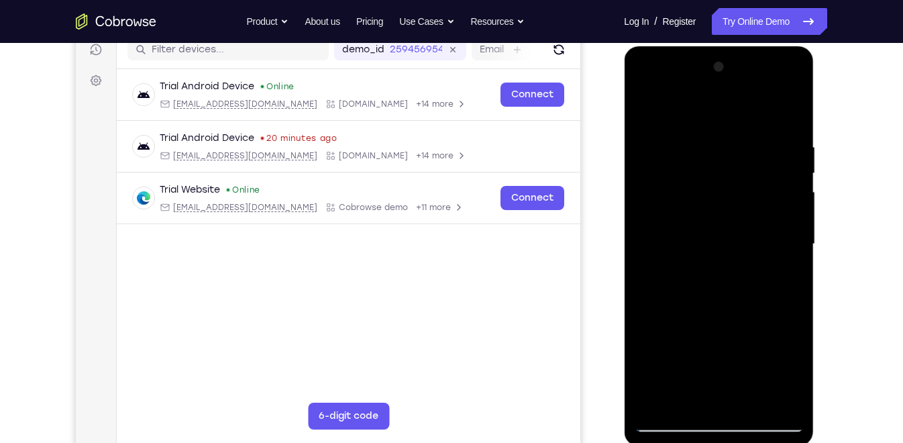
click at [699, 123] on div at bounding box center [718, 244] width 169 height 376
click at [776, 185] on div at bounding box center [718, 244] width 169 height 376
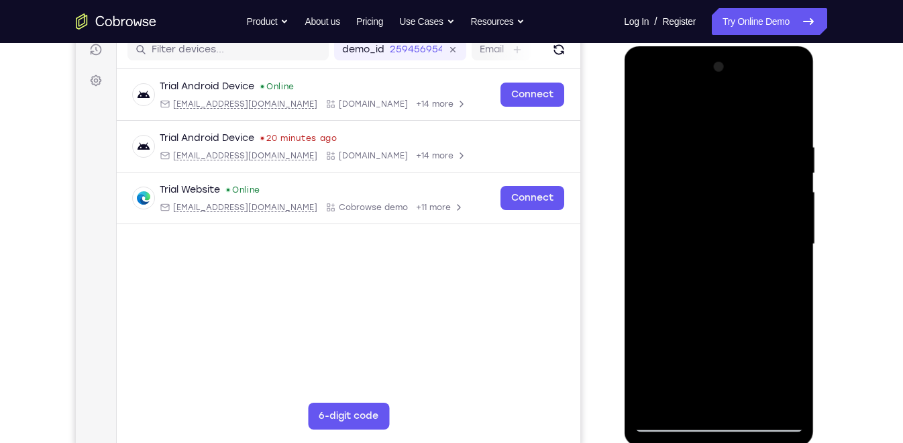
click at [776, 185] on div at bounding box center [718, 244] width 169 height 376
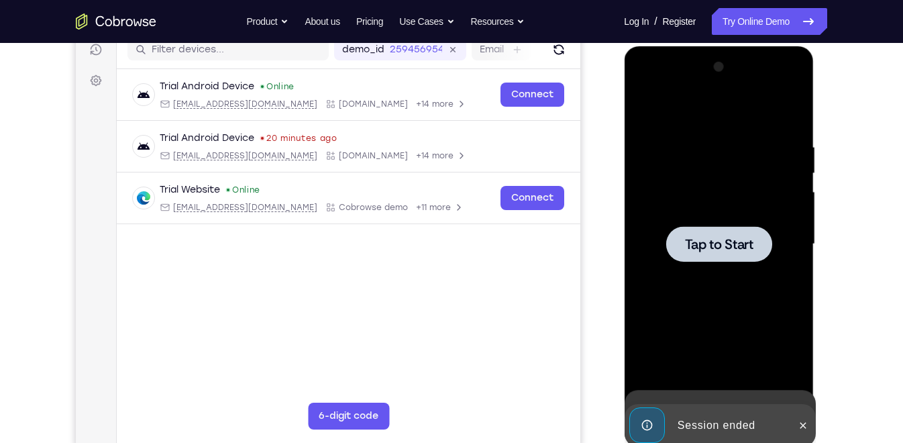
click at [776, 185] on div at bounding box center [718, 244] width 169 height 376
